Goal: Task Accomplishment & Management: Use online tool/utility

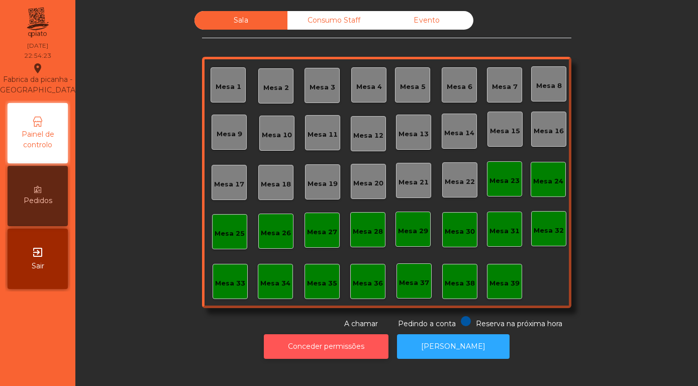
click at [328, 343] on button "Conceder permissões" at bounding box center [326, 346] width 125 height 25
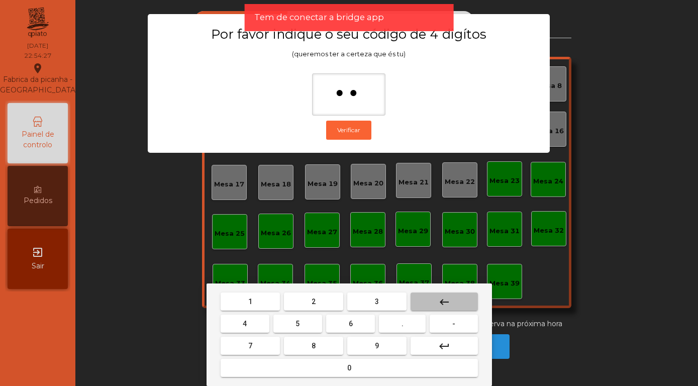
type input "*"
type input "****"
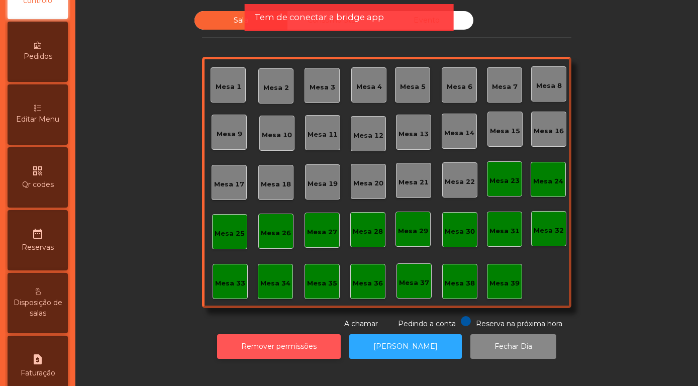
scroll to position [350, 0]
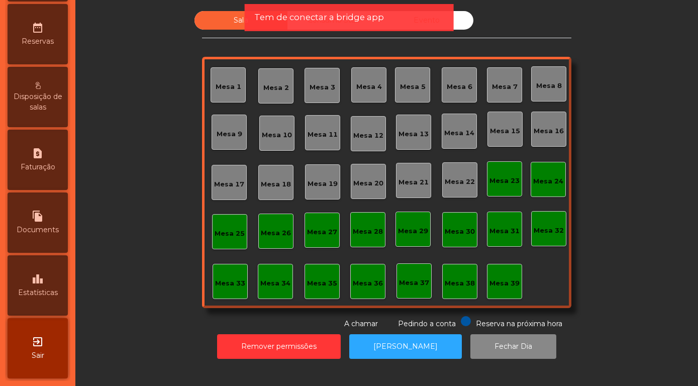
click at [397, 21] on div "Tem de conectar a bridge app" at bounding box center [348, 17] width 189 height 13
click at [428, 15] on div "Tem de conectar a bridge app" at bounding box center [348, 17] width 189 height 13
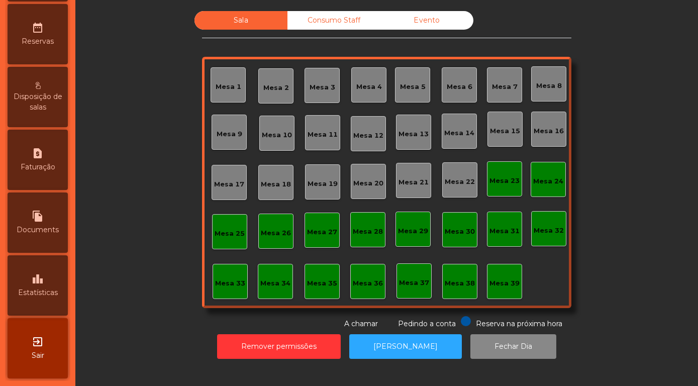
click at [433, 22] on div "Evento" at bounding box center [426, 20] width 93 height 19
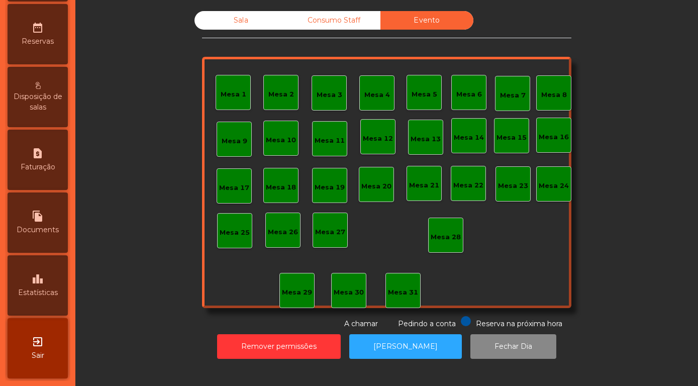
click at [230, 15] on div "Sala" at bounding box center [240, 20] width 93 height 19
